Goal: Information Seeking & Learning: Learn about a topic

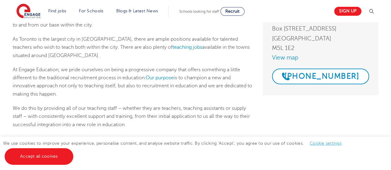
scroll to position [93, 0]
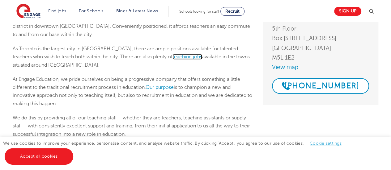
click at [173, 57] on link "teaching jobs" at bounding box center [188, 57] width 30 height 6
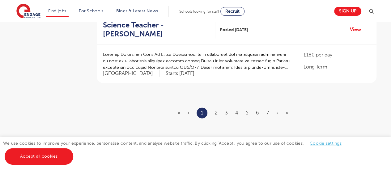
scroll to position [773, 0]
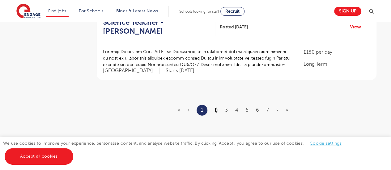
click at [216, 108] on link "2" at bounding box center [216, 111] width 3 height 6
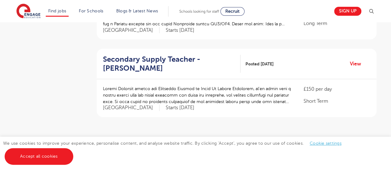
scroll to position [773, 0]
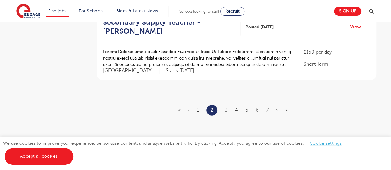
click at [224, 105] on ul "« ‹ 1 2 3 4 5 6 7 › »" at bounding box center [236, 110] width 117 height 11
click at [226, 108] on link "3" at bounding box center [226, 111] width 3 height 6
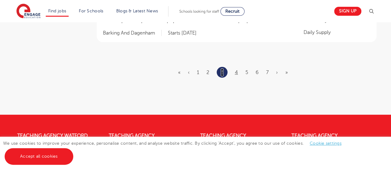
scroll to position [835, 0]
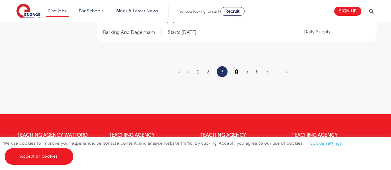
click at [236, 71] on link "4" at bounding box center [236, 72] width 3 height 6
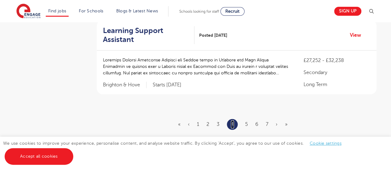
scroll to position [835, 0]
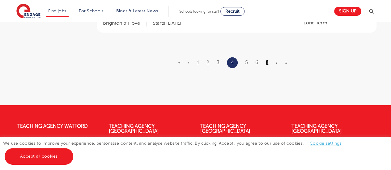
click at [267, 62] on link "7" at bounding box center [267, 63] width 2 height 6
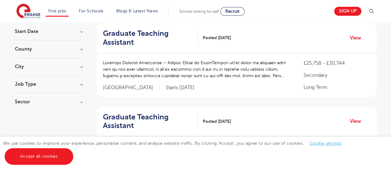
scroll to position [31, 0]
